Goal: Task Accomplishment & Management: Manage account settings

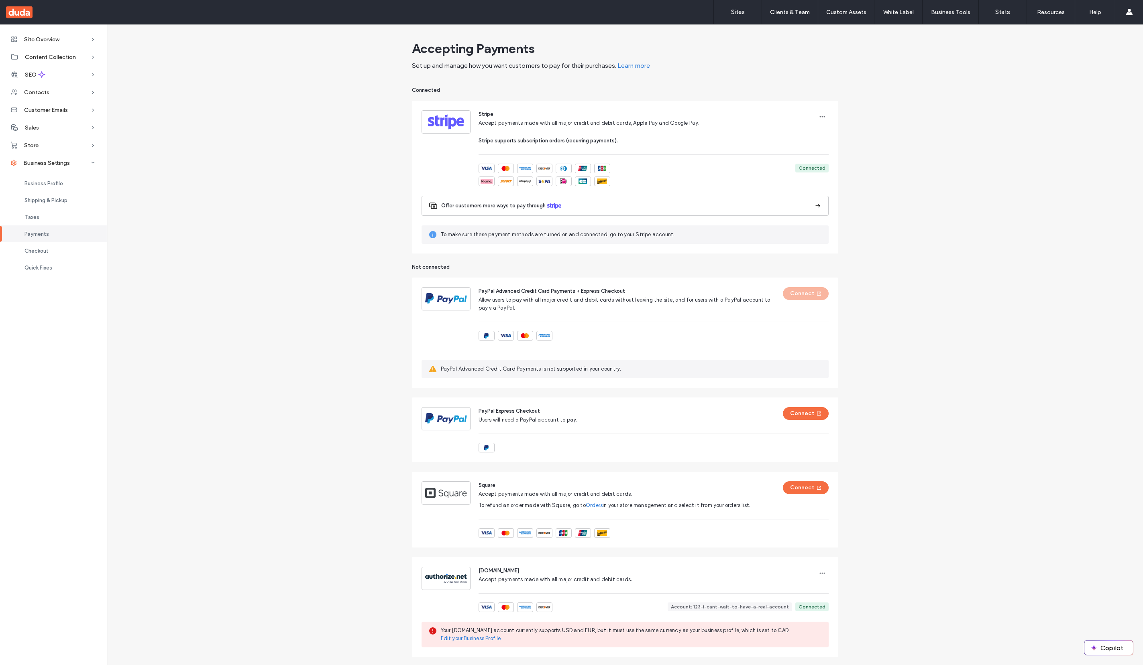
scroll to position [85, 0]
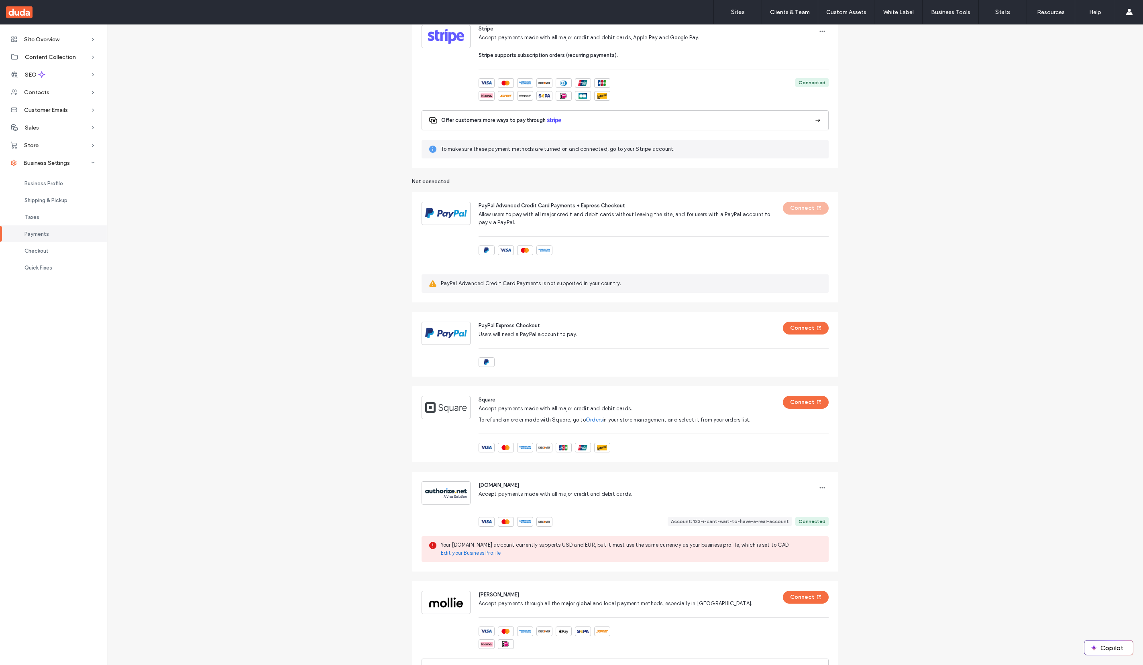
click at [258, 256] on div "Accepting Payments Set up and manage how you want customers to pay for their pu…" at bounding box center [625, 353] width 1036 height 803
click at [974, 504] on div "Accepting Payments Set up and manage how you want customers to pay for their pu…" at bounding box center [625, 353] width 1036 height 803
click at [389, 468] on div "Accepting Payments Set up and manage how you want customers to pay for their pu…" at bounding box center [625, 353] width 1036 height 803
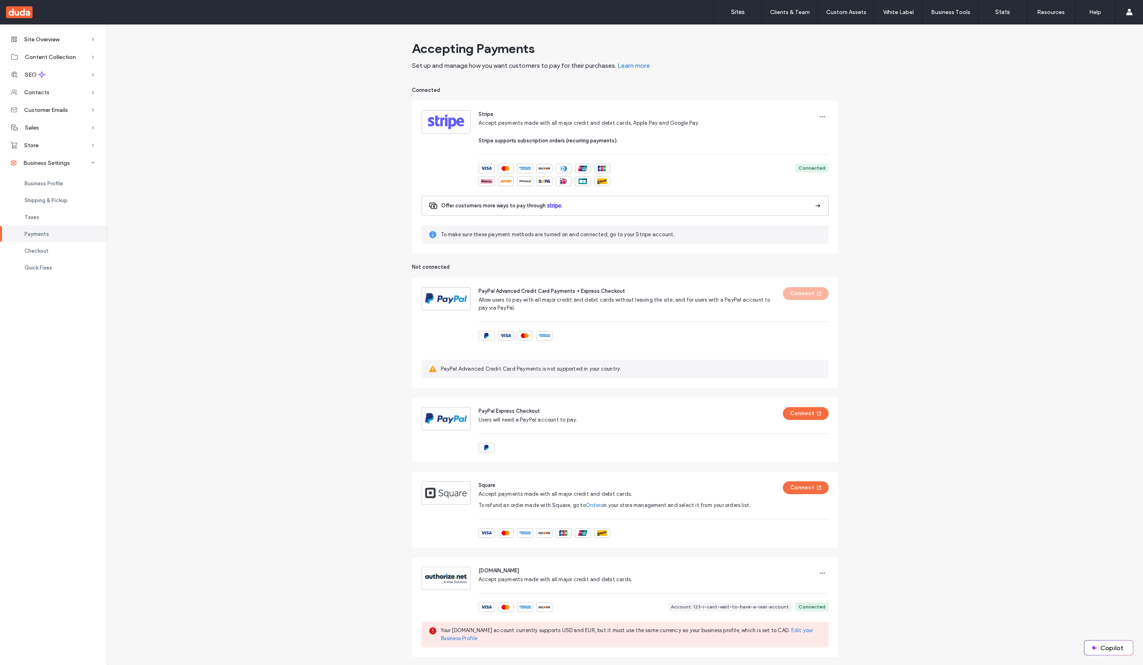
click at [319, 599] on div "Accepting Payments Set up and manage how you want customers to pay for their pu…" at bounding box center [625, 438] width 1036 height 803
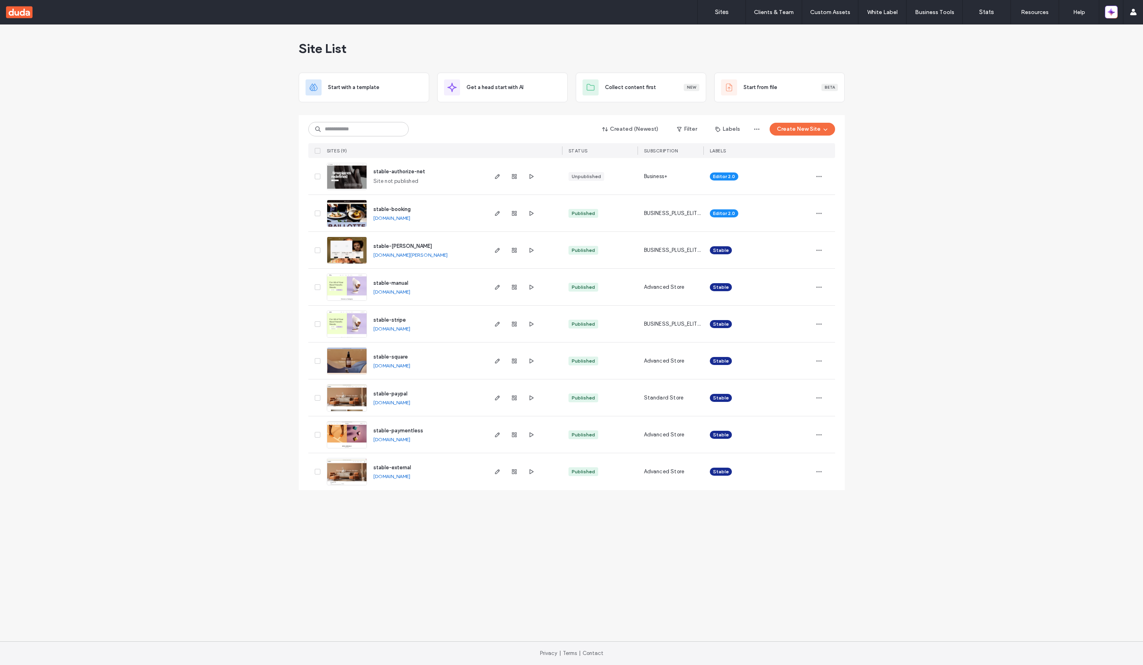
click at [514, 176] on icon "button" at bounding box center [514, 176] width 6 height 6
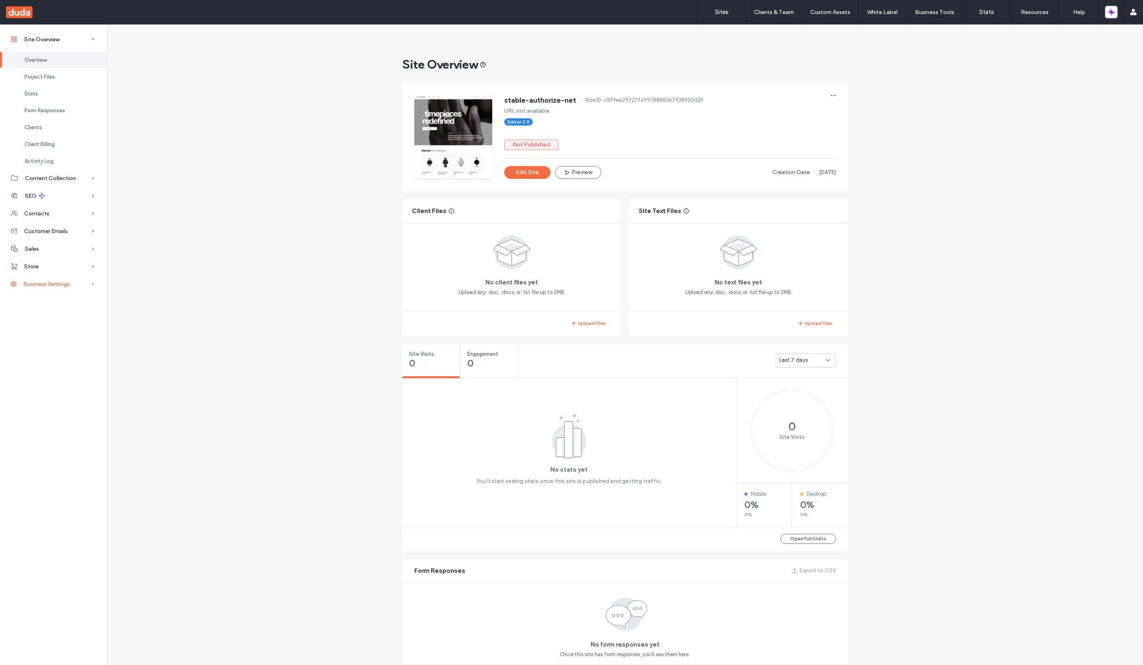
click at [59, 284] on span "Business Settings" at bounding box center [46, 284] width 47 height 7
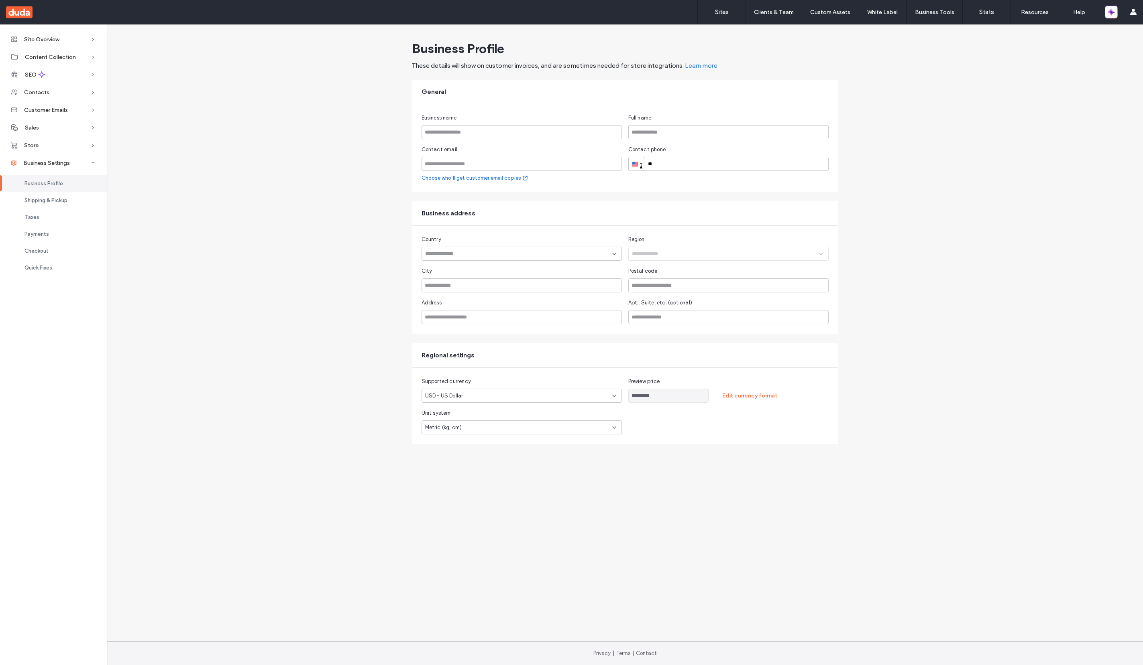
click at [318, 545] on div "Site Overview Overview Project Files Stats Form Responses Clients Client Billin…" at bounding box center [571, 332] width 1143 height 617
